Goal: Task Accomplishment & Management: Use online tool/utility

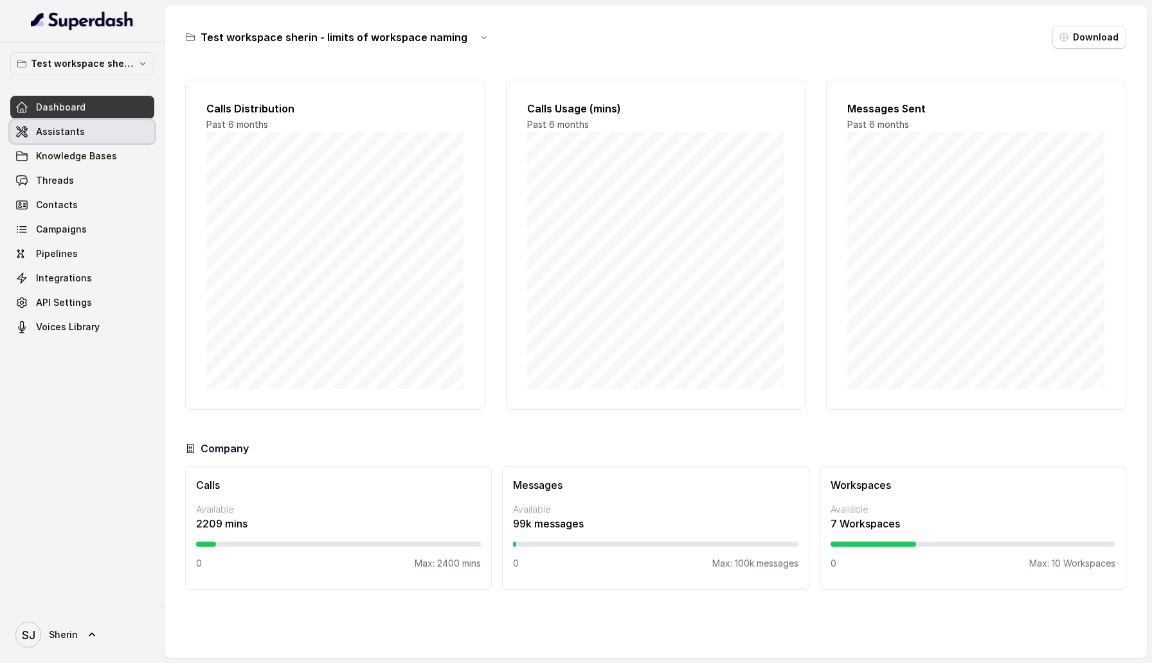
click at [98, 136] on link "Assistants" at bounding box center [82, 131] width 144 height 23
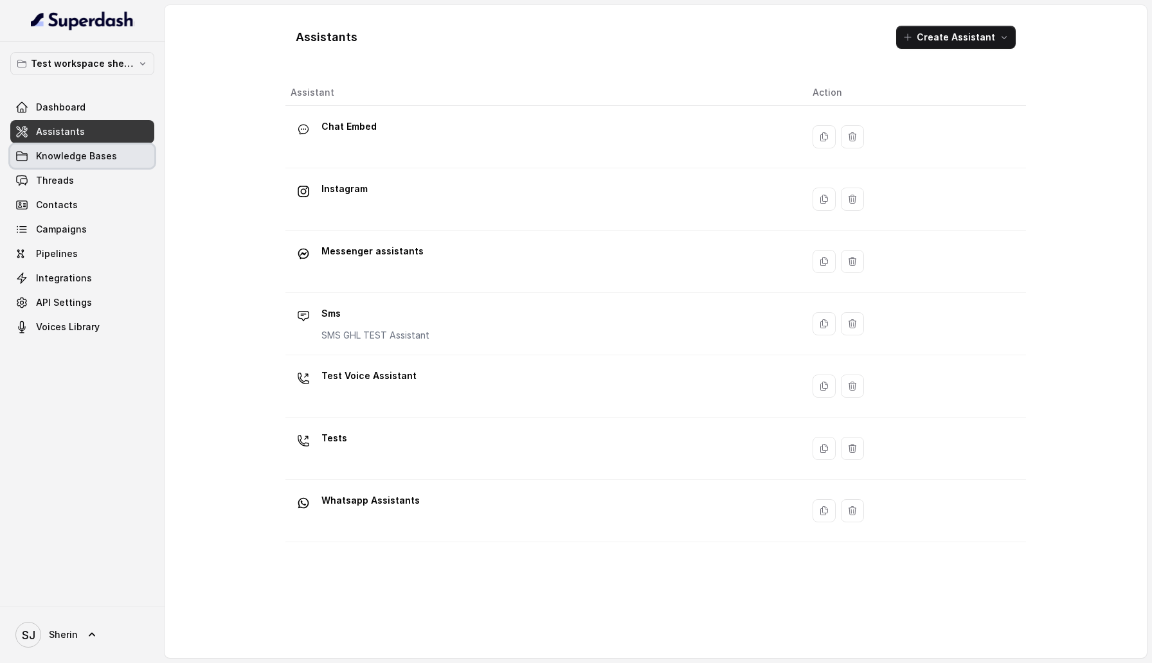
click at [106, 156] on span "Knowledge Bases" at bounding box center [76, 156] width 81 height 13
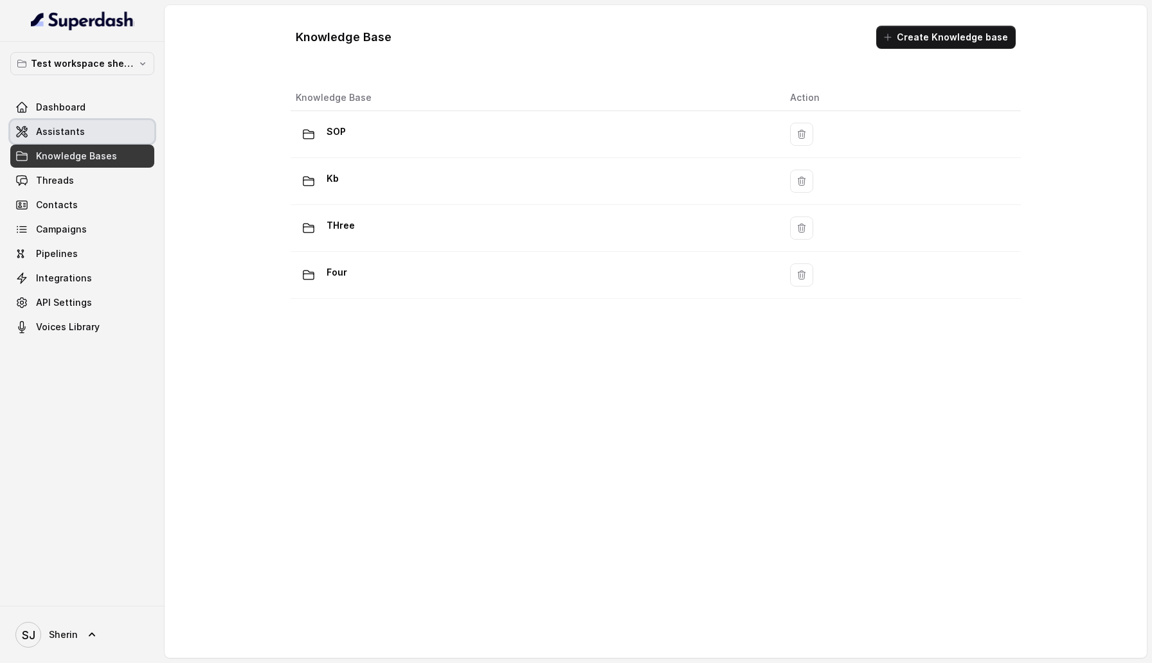
click at [98, 134] on link "Assistants" at bounding box center [82, 131] width 144 height 23
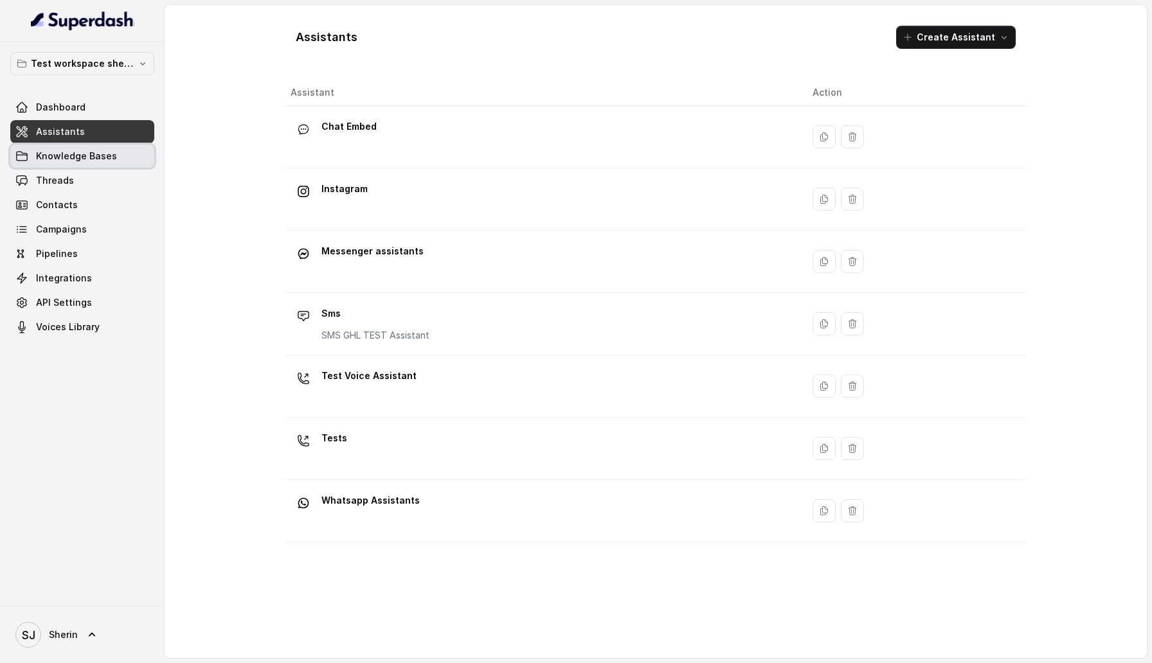
click at [98, 165] on link "Knowledge Bases" at bounding box center [82, 156] width 144 height 23
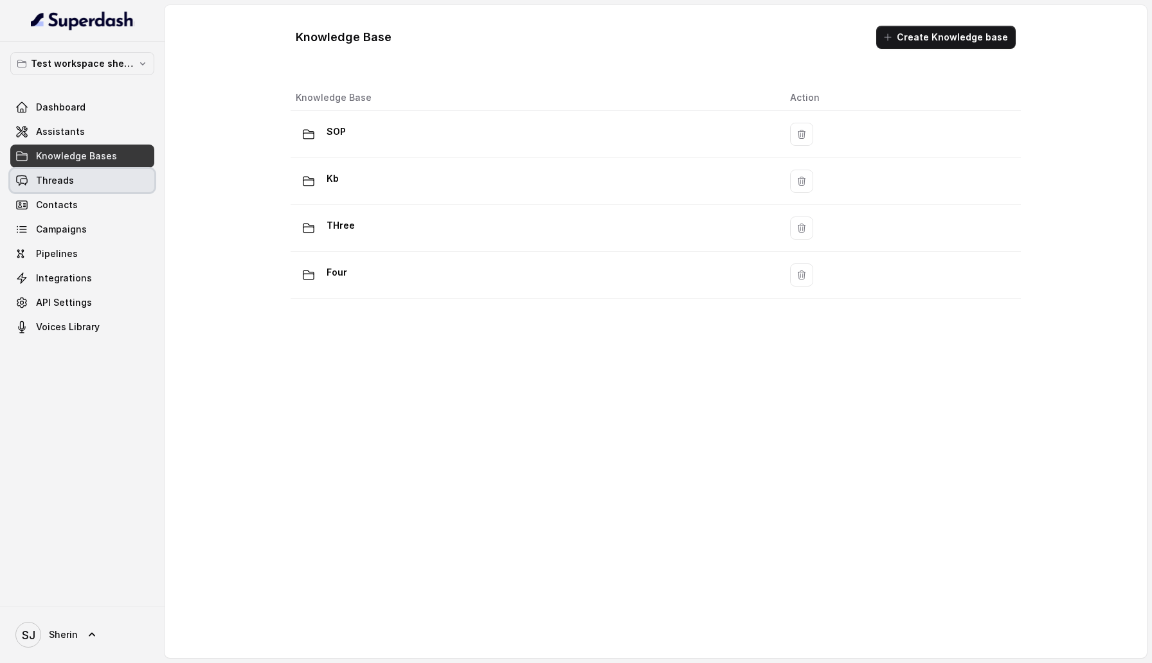
click at [98, 182] on link "Threads" at bounding box center [82, 180] width 144 height 23
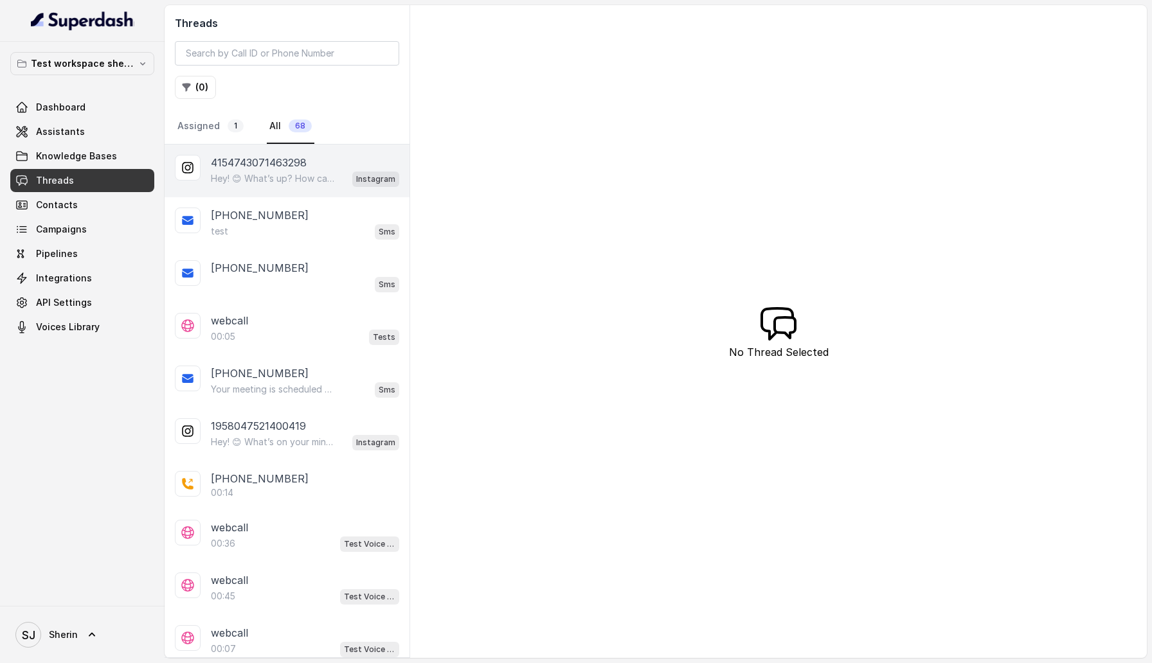
click at [236, 179] on p "Hey! 😊 What’s up? How can I help you [DATE]?" at bounding box center [272, 178] width 123 height 13
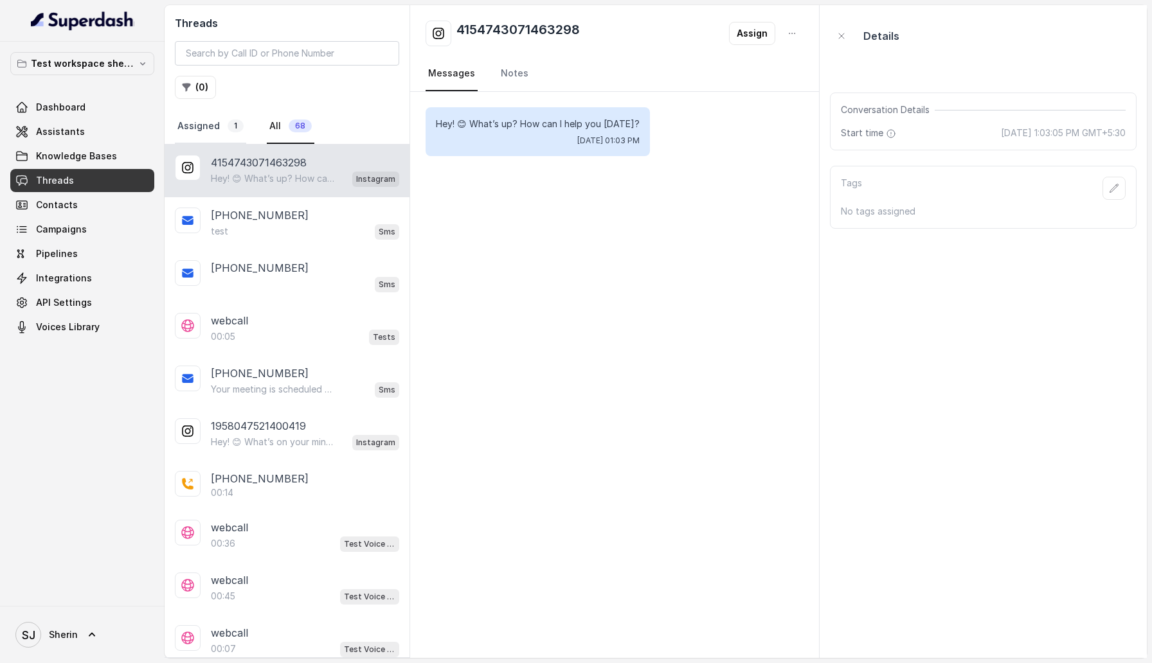
click at [222, 131] on link "Assigned 1" at bounding box center [210, 126] width 71 height 35
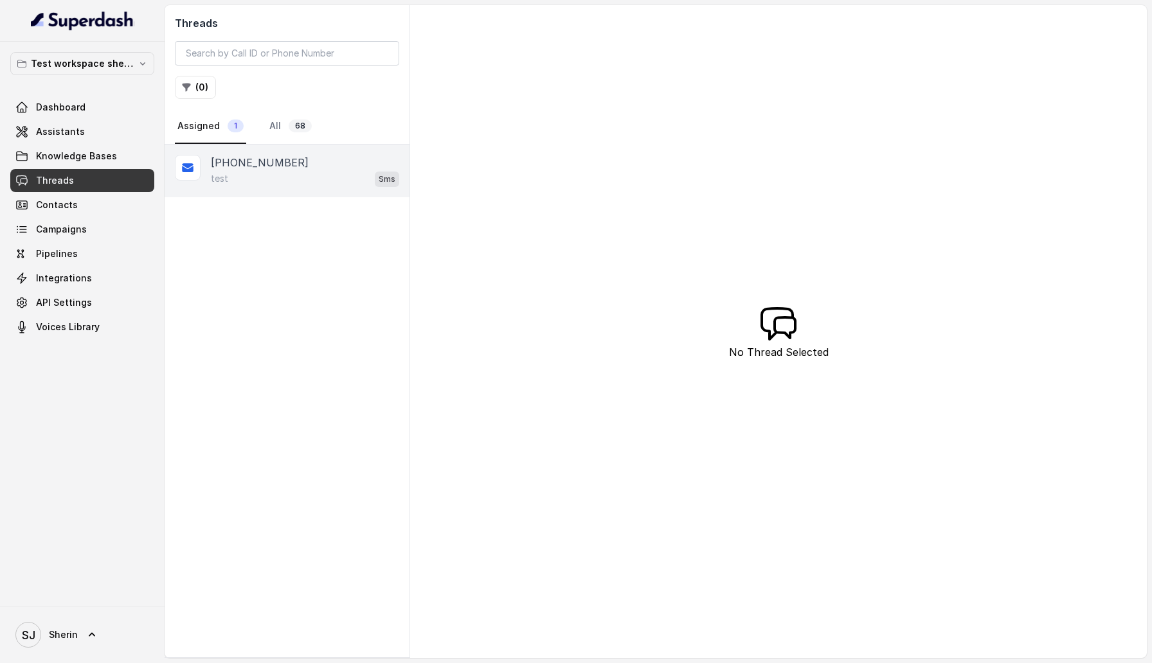
click at [239, 157] on p "[PHONE_NUMBER]" at bounding box center [260, 162] width 98 height 15
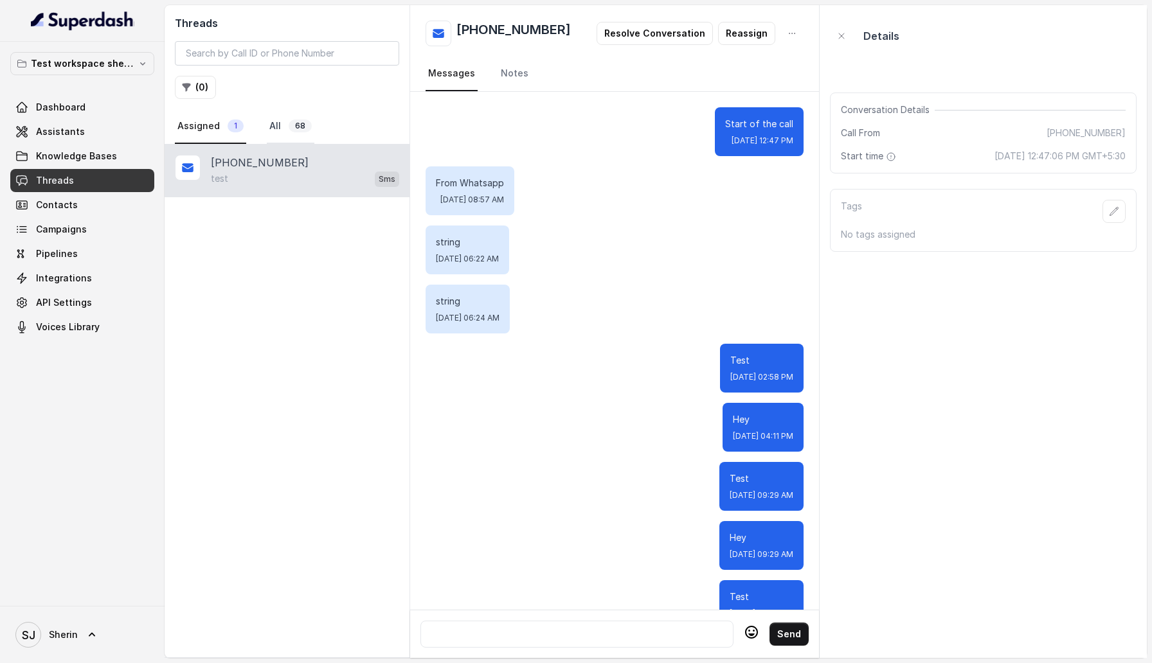
scroll to position [94, 0]
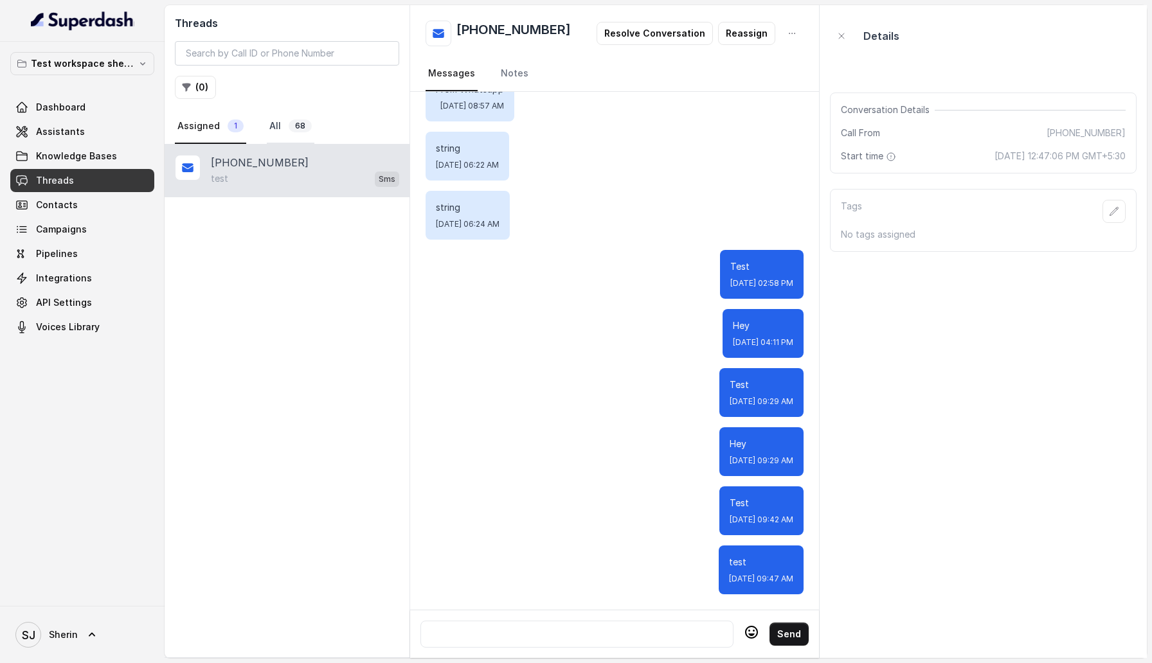
click at [273, 124] on link "All 68" at bounding box center [291, 126] width 48 height 35
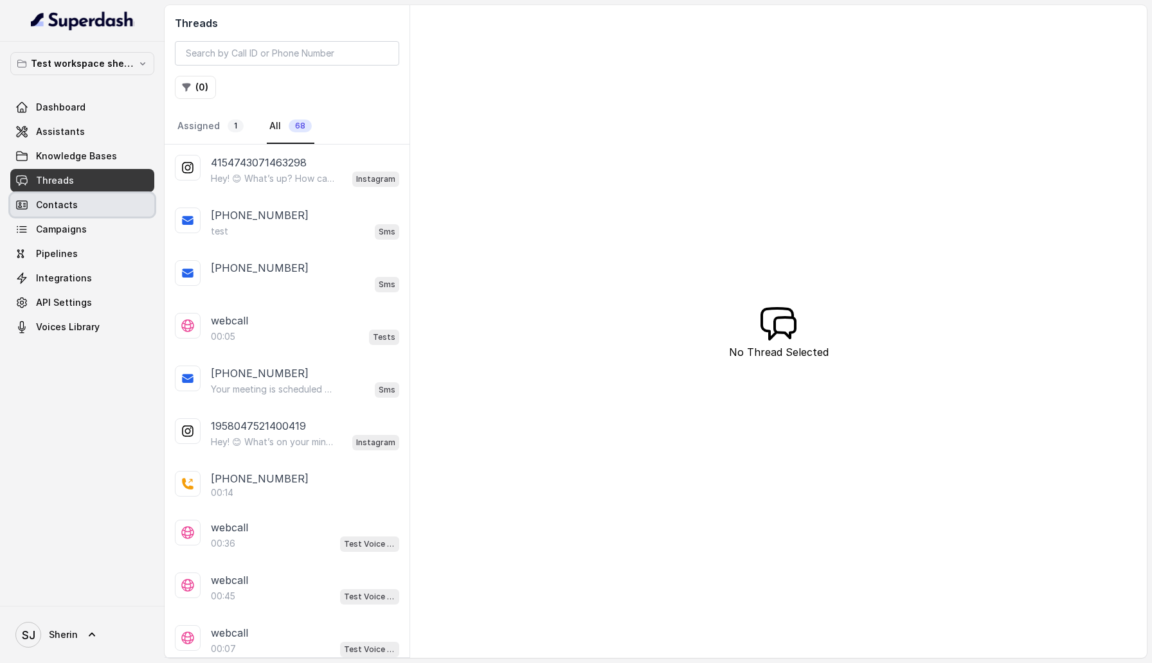
click at [91, 206] on link "Contacts" at bounding box center [82, 204] width 144 height 23
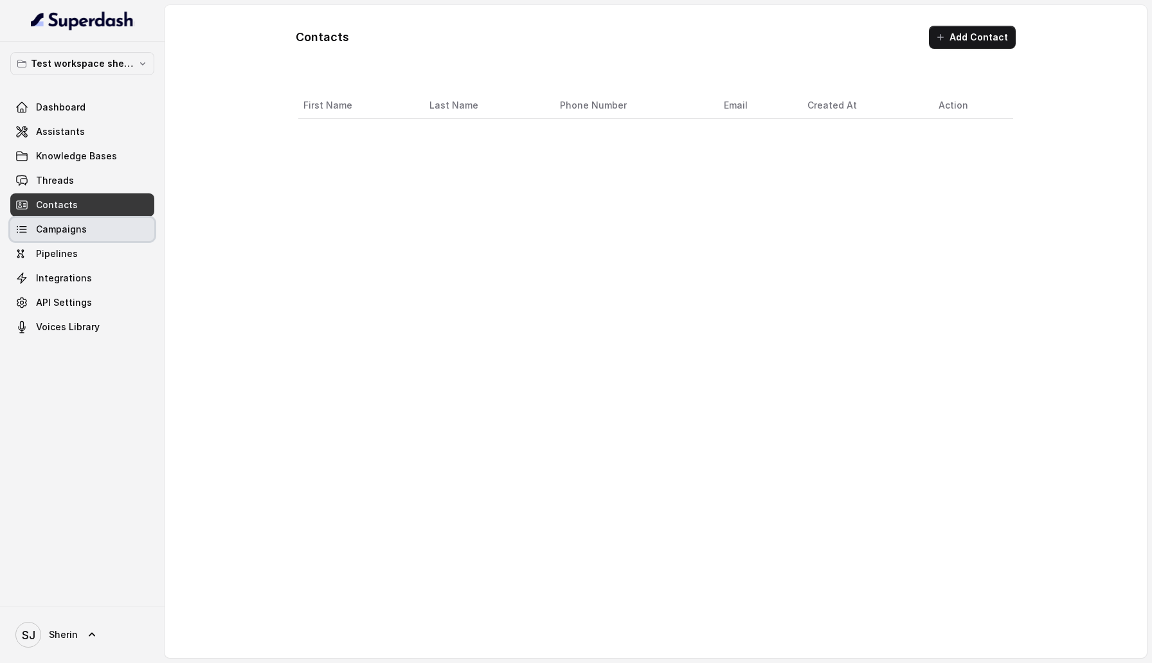
click at [89, 240] on link "Campaigns" at bounding box center [82, 229] width 144 height 23
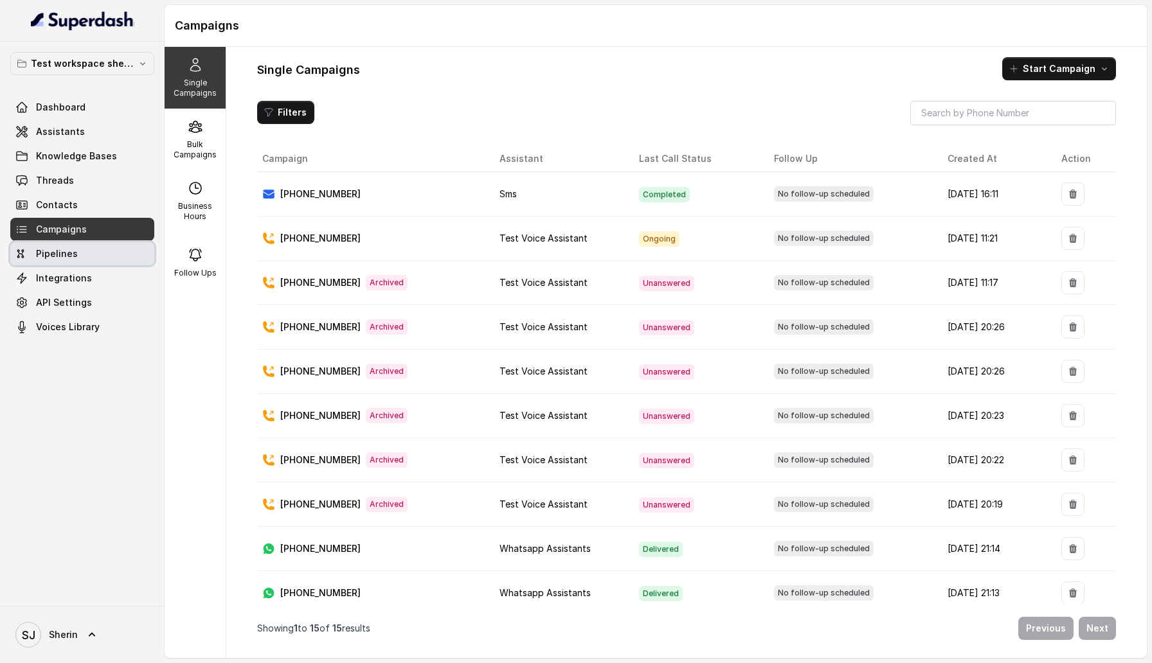
click at [89, 256] on link "Pipelines" at bounding box center [82, 253] width 144 height 23
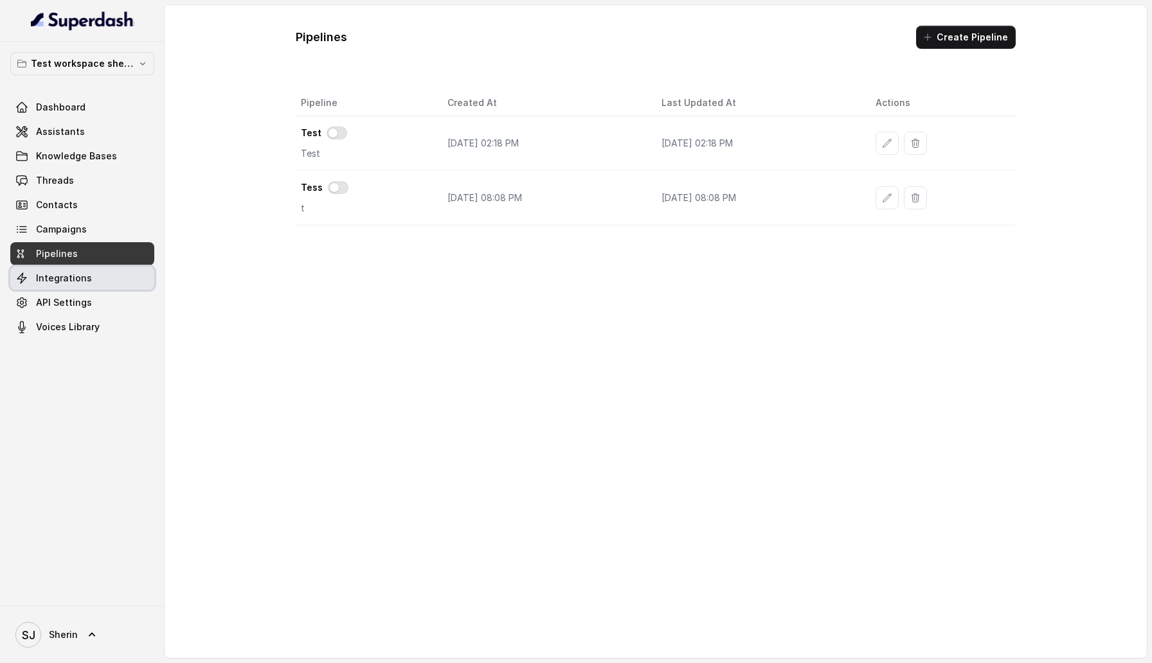
click at [89, 279] on link "Integrations" at bounding box center [82, 278] width 144 height 23
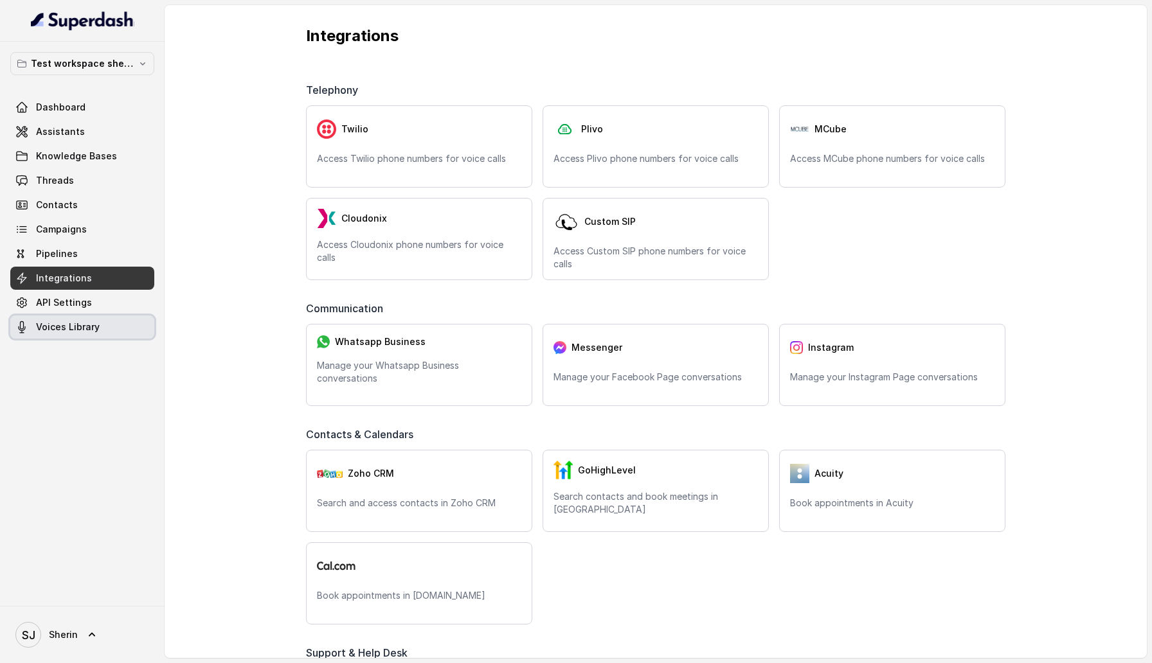
click at [80, 316] on link "Voices Library" at bounding box center [82, 327] width 144 height 23
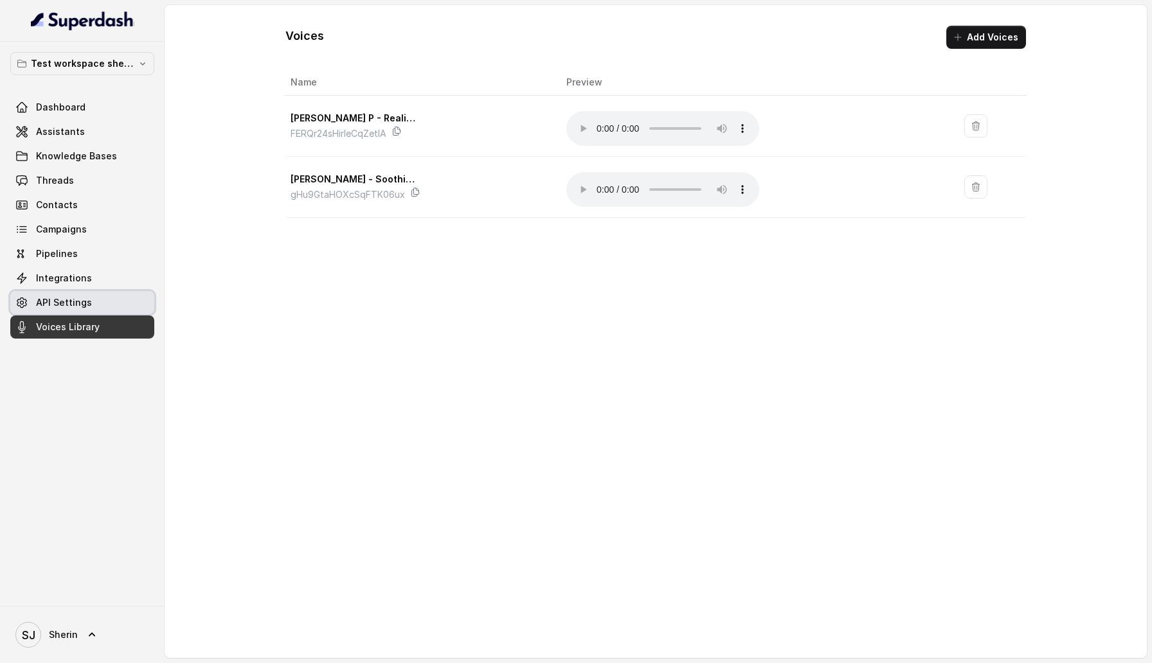
click at [73, 297] on span "API Settings" at bounding box center [64, 302] width 56 height 13
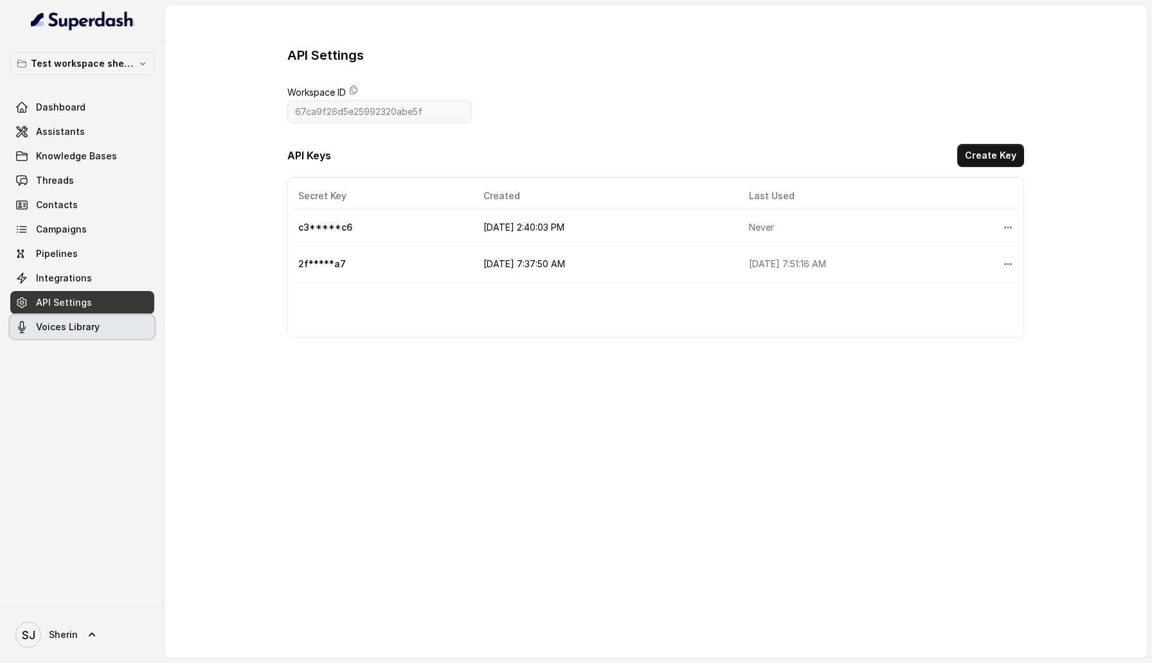
click at [116, 330] on link "Voices Library" at bounding box center [82, 327] width 144 height 23
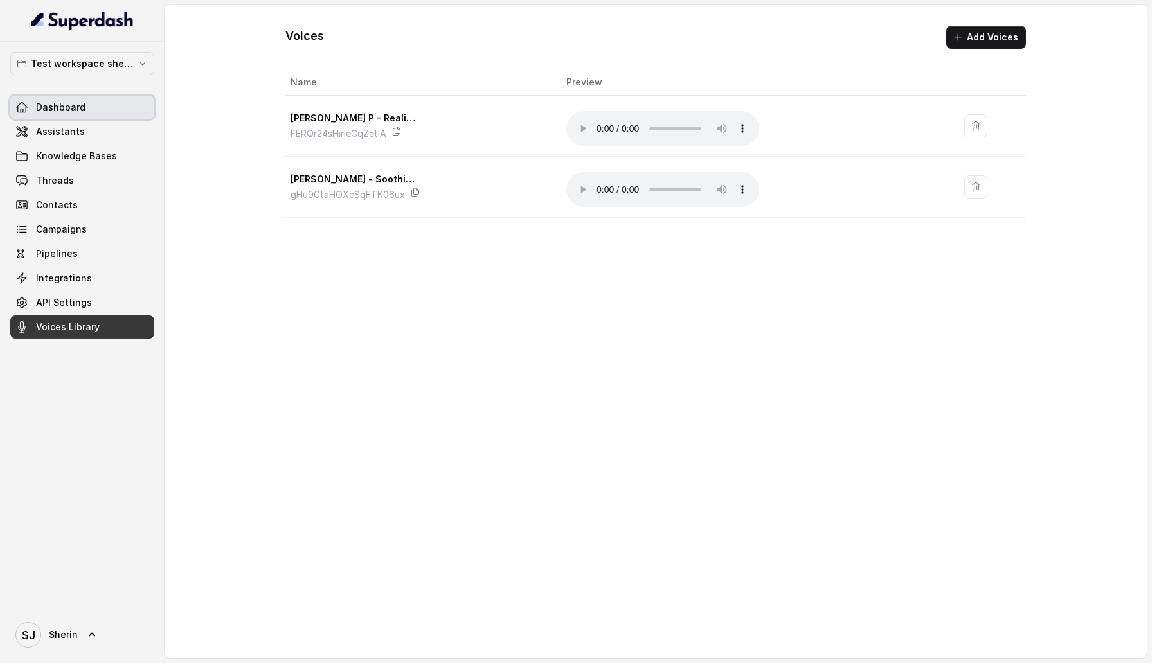
click at [91, 108] on link "Dashboard" at bounding box center [82, 107] width 144 height 23
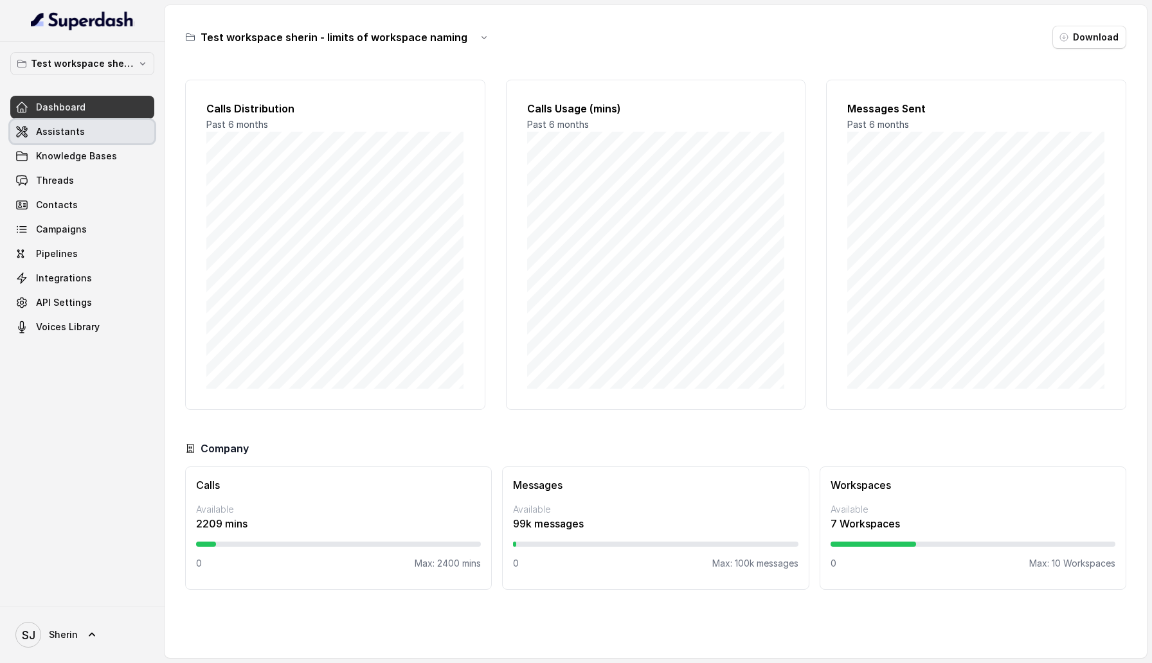
click at [86, 130] on link "Assistants" at bounding box center [82, 131] width 144 height 23
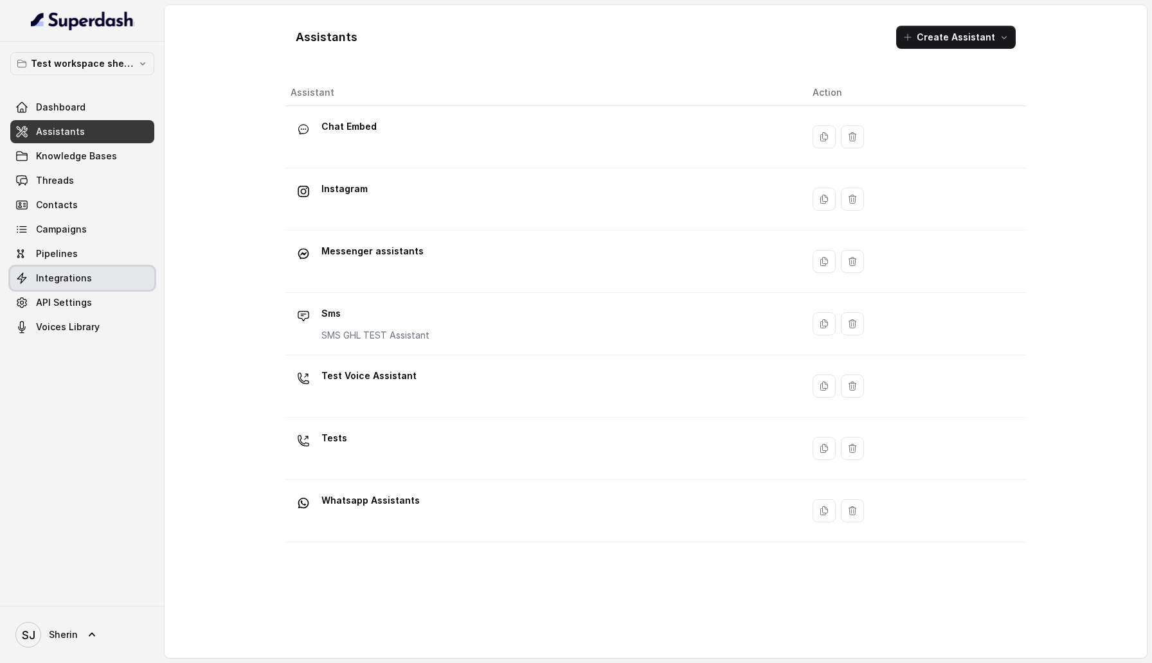
click at [80, 287] on link "Integrations" at bounding box center [82, 278] width 144 height 23
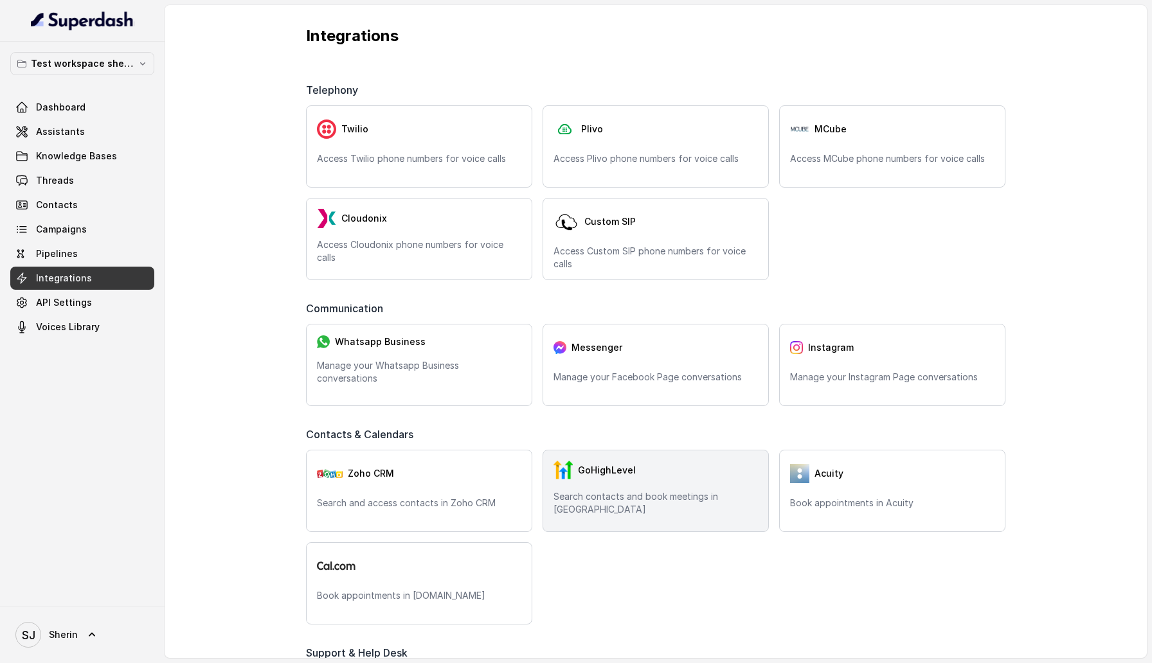
click at [607, 521] on div "GoHighLevel Search contacts and book meetings in [GEOGRAPHIC_DATA]" at bounding box center [655, 491] width 226 height 82
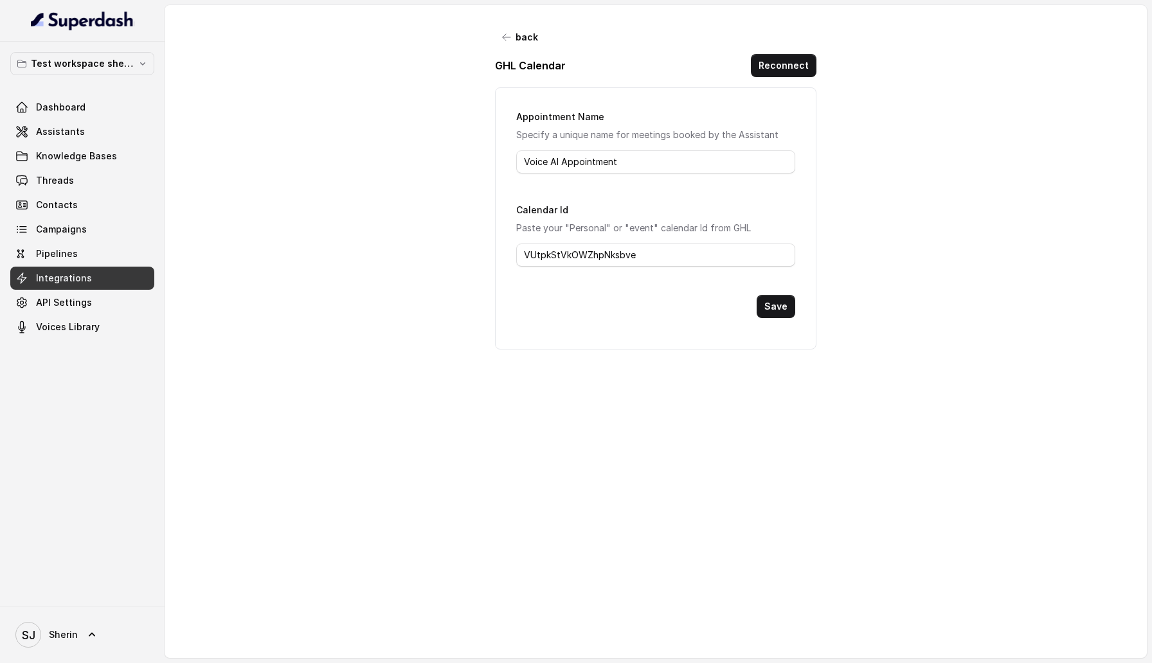
click at [522, 51] on div "back GHL Calendar Reconnect Appointment Name Specify a unique name for meetings…" at bounding box center [655, 188] width 321 height 324
click at [522, 33] on button "back" at bounding box center [520, 37] width 51 height 23
